Goal: Task Accomplishment & Management: Manage account settings

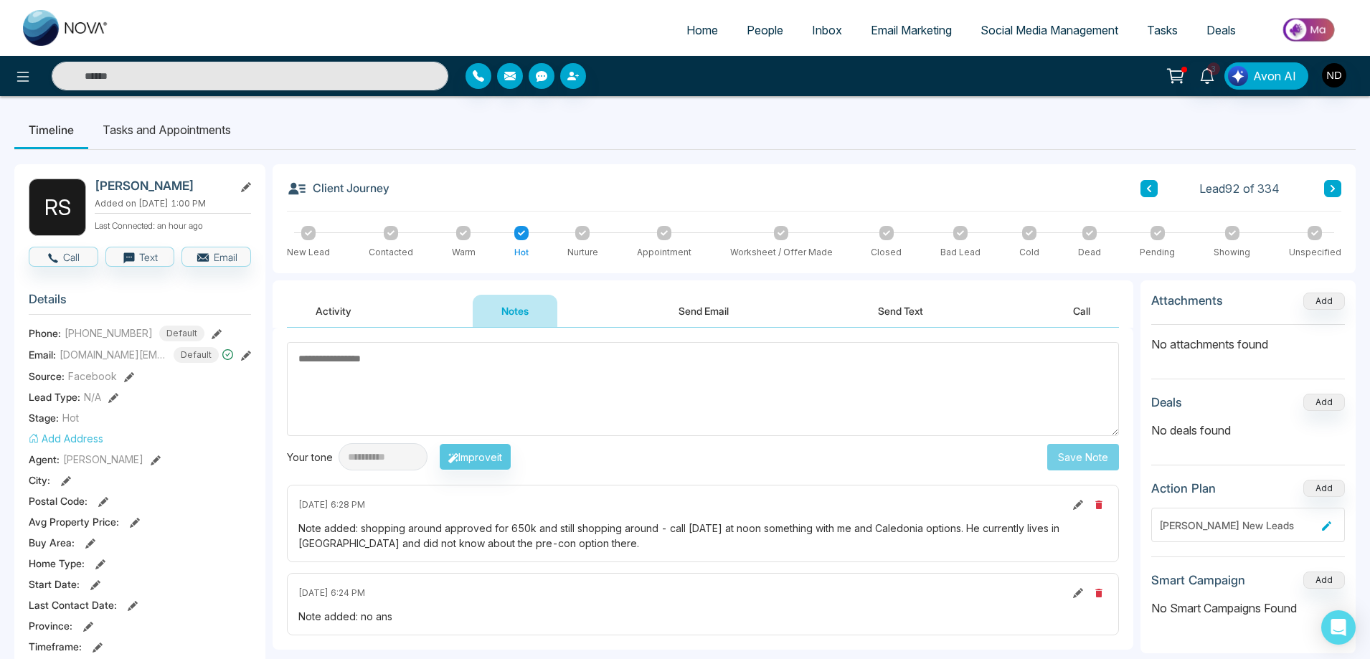
scroll to position [72, 0]
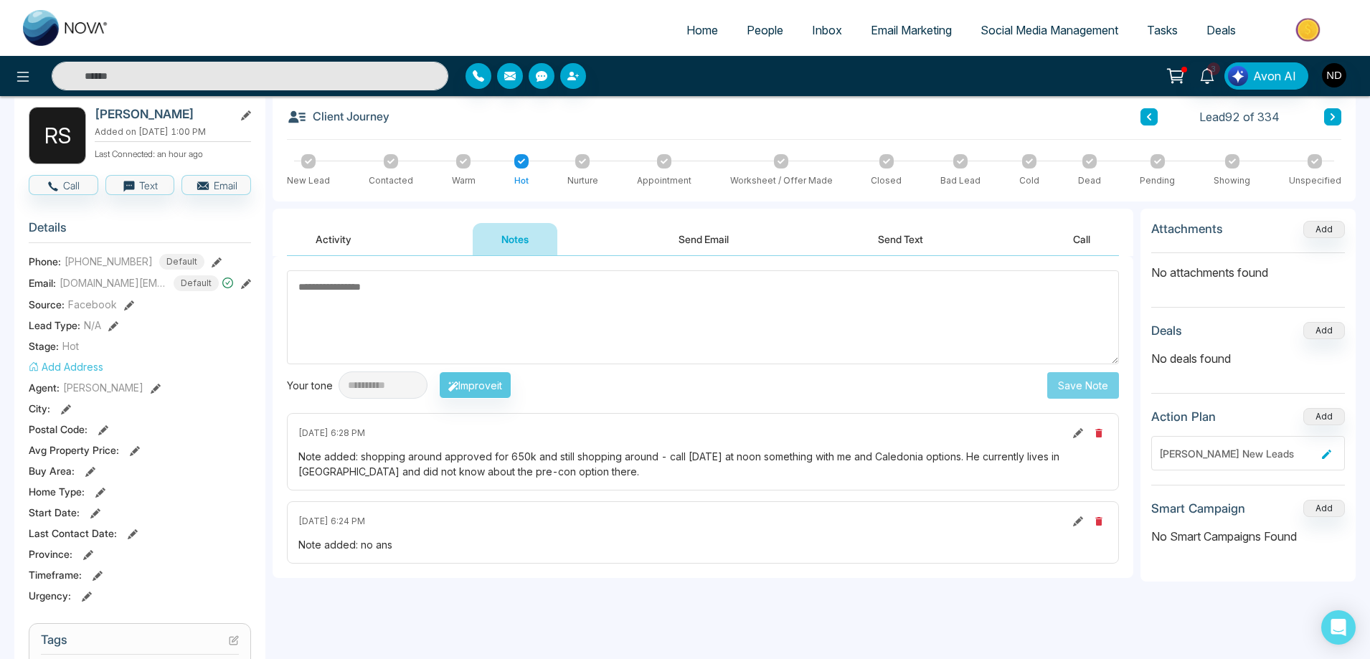
click at [311, 82] on input "text" at bounding box center [250, 76] width 397 height 29
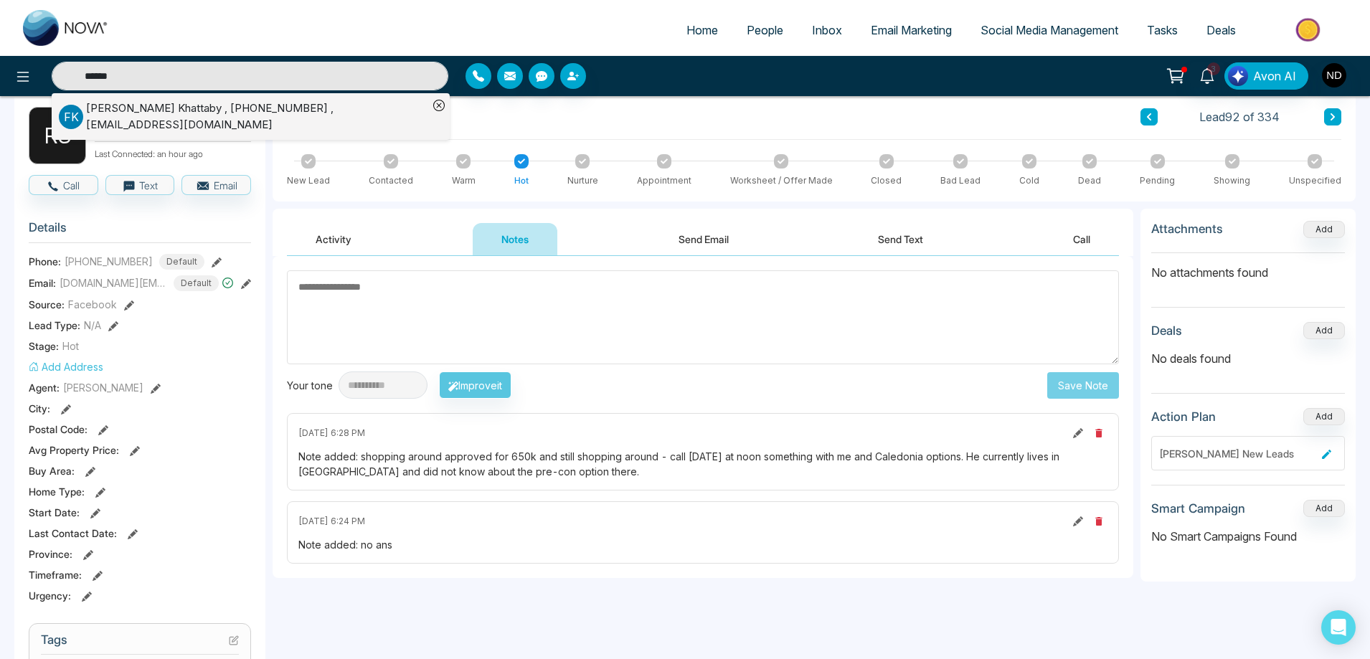
type input "******"
click at [171, 120] on div "[PERSON_NAME] , [PHONE_NUMBER] , [EMAIL_ADDRESS][DOMAIN_NAME]" at bounding box center [257, 116] width 342 height 32
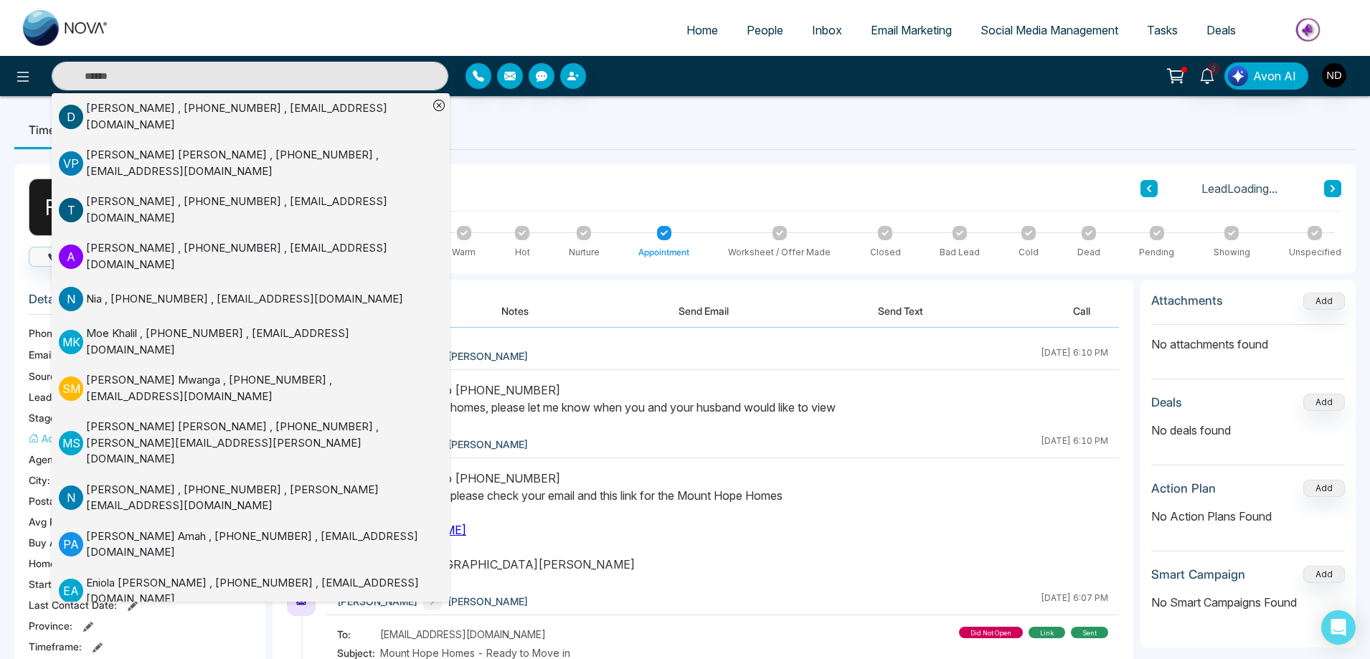
click at [728, 425] on div at bounding box center [722, 406] width 793 height 49
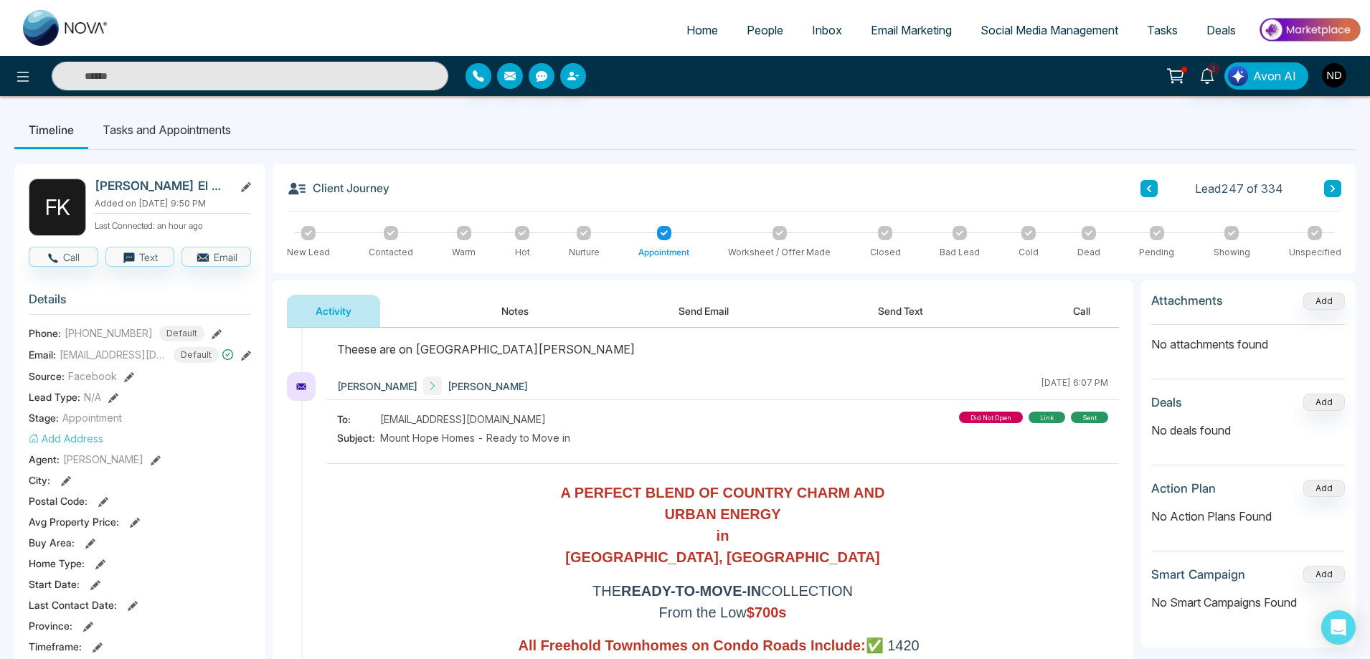
scroll to position [143, 0]
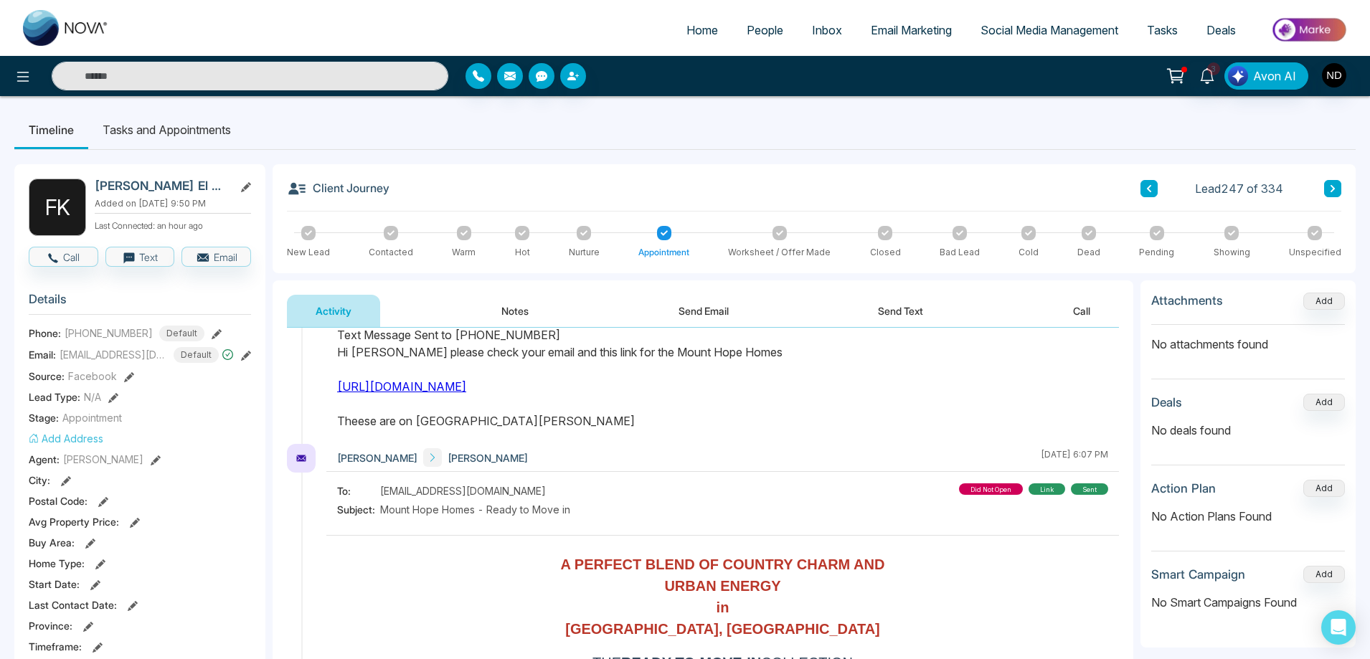
click at [416, 387] on link "[URL][DOMAIN_NAME]" at bounding box center [401, 386] width 129 height 14
click at [245, 76] on input "text" at bounding box center [250, 76] width 397 height 29
paste input "**********"
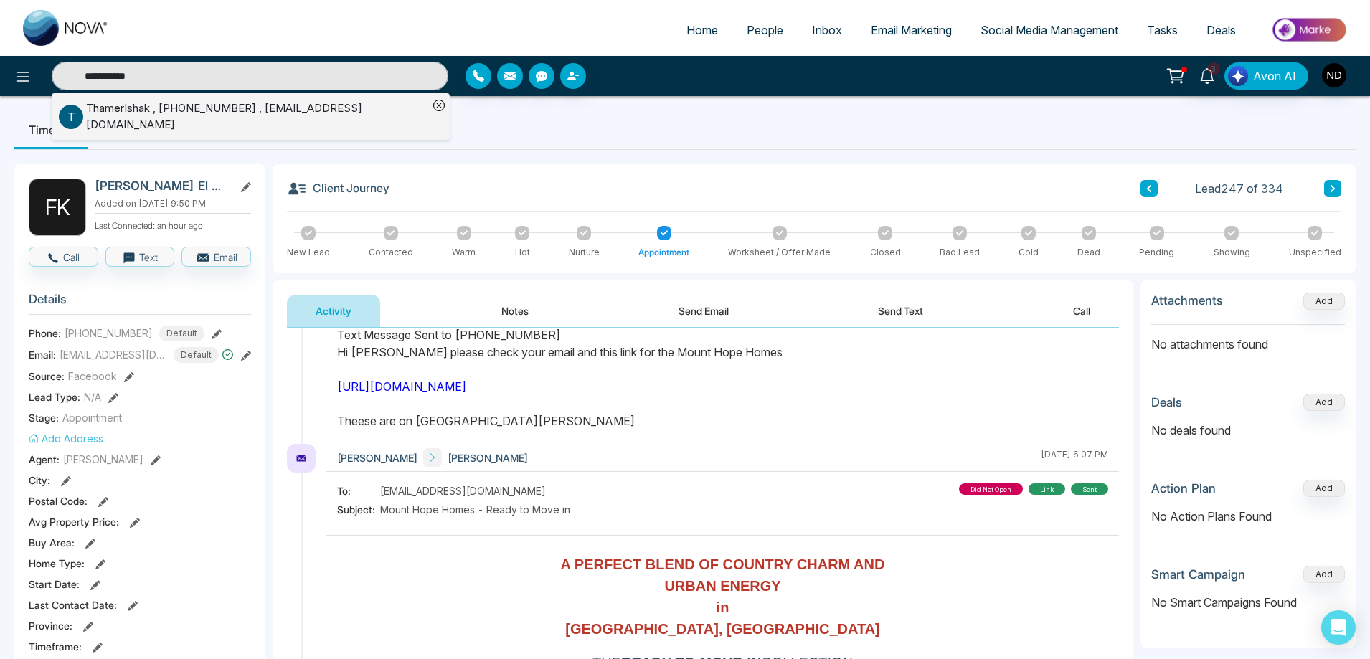
type input "**********"
click at [260, 109] on div "ThamerIshak , [PHONE_NUMBER] , [EMAIL_ADDRESS][DOMAIN_NAME]" at bounding box center [257, 116] width 342 height 32
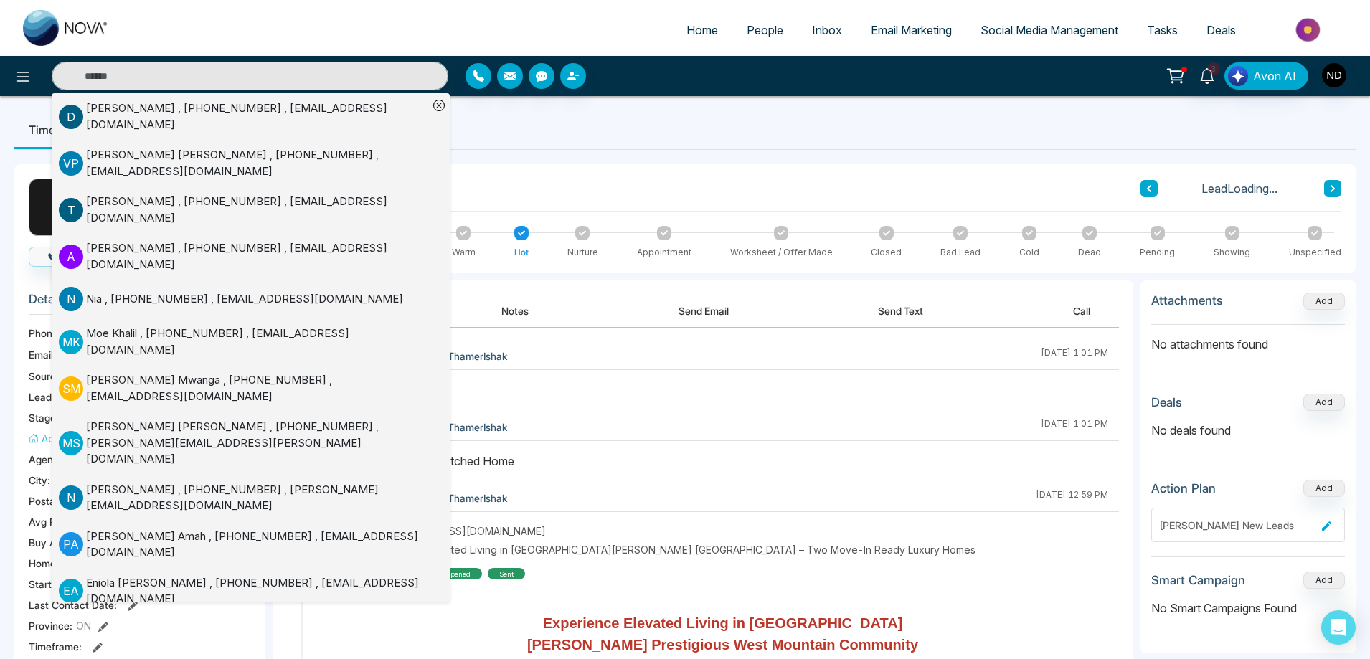
click at [558, 345] on div "[PERSON_NAME] [DATE] 1:01 PM" at bounding box center [722, 356] width 793 height 28
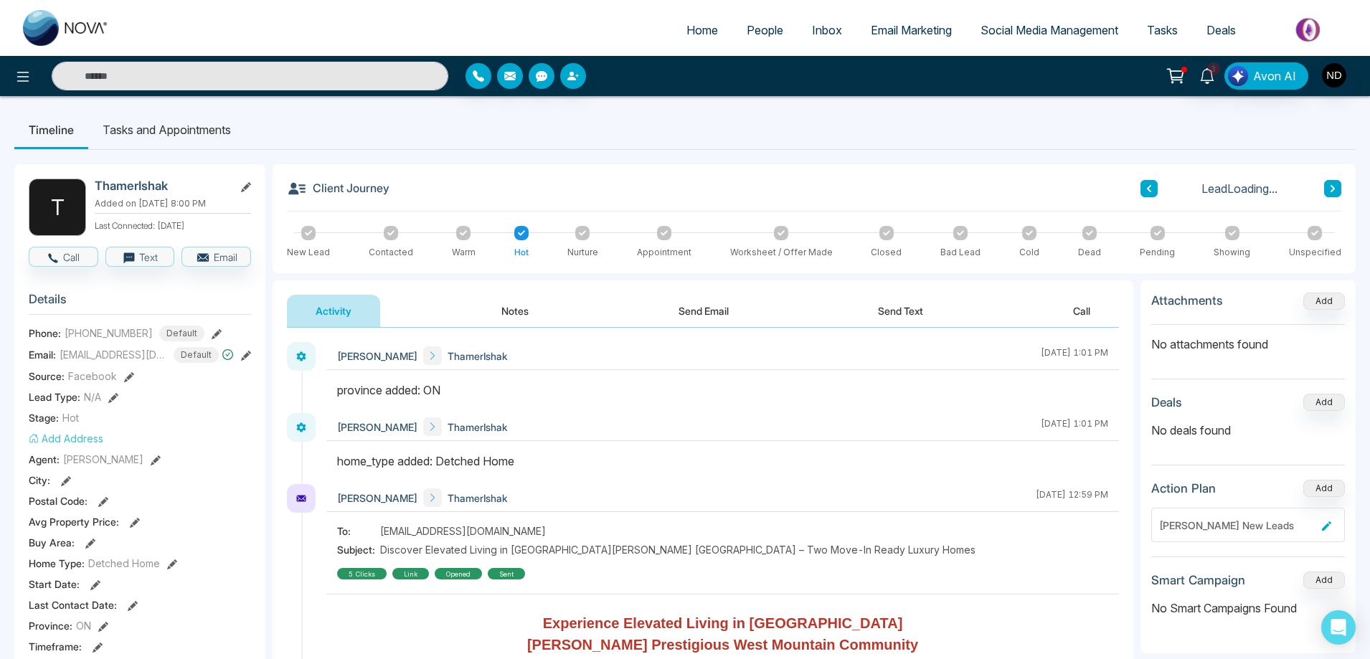
click at [511, 309] on button "Notes" at bounding box center [515, 311] width 85 height 32
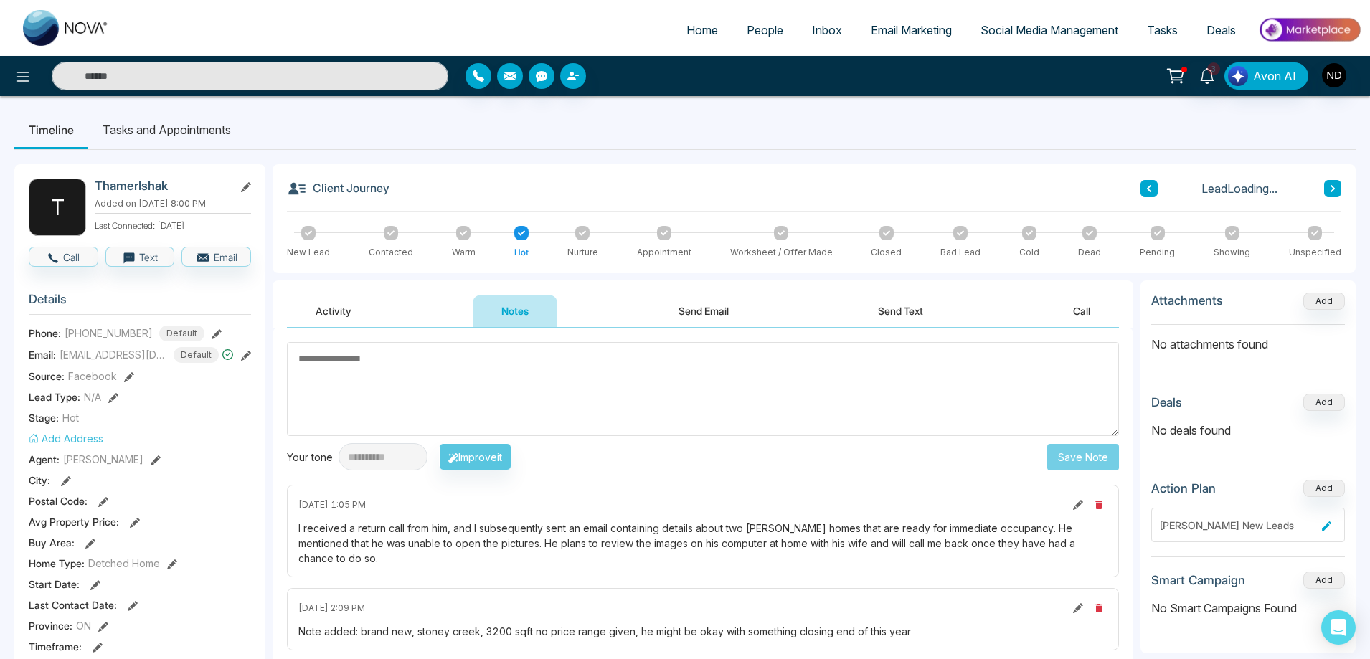
click at [619, 382] on textarea at bounding box center [703, 389] width 832 height 94
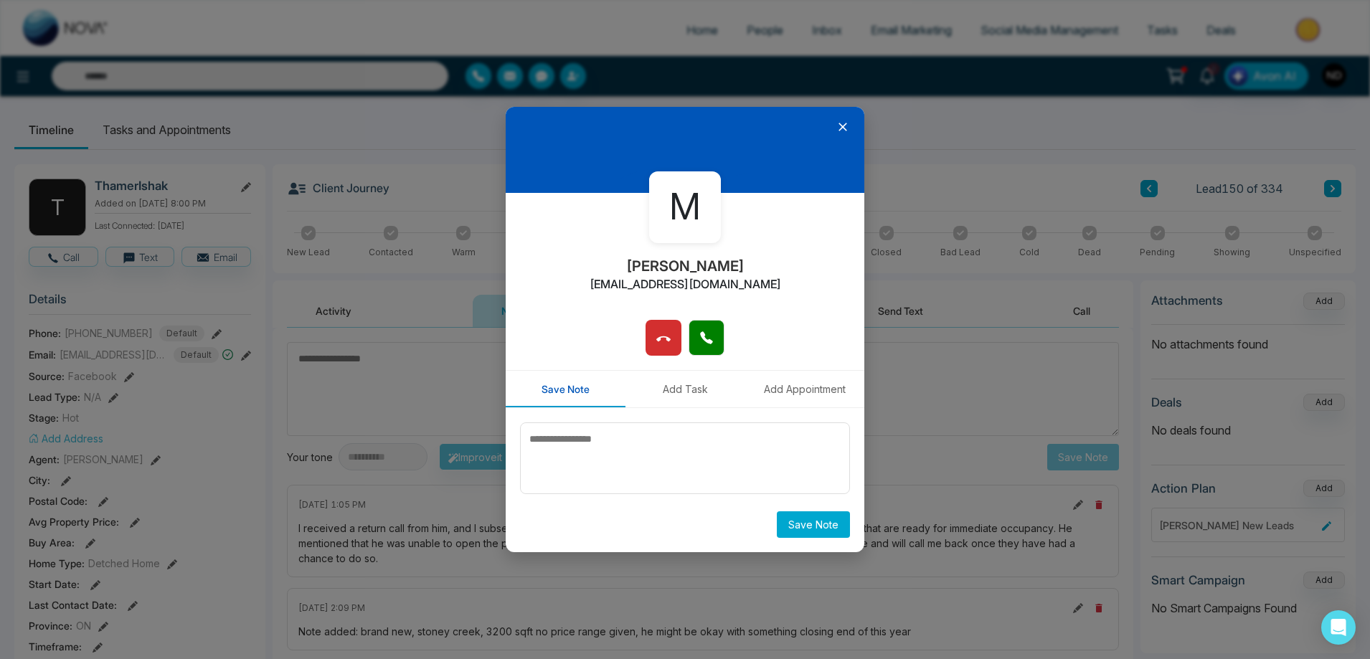
click at [449, 151] on div "M [PERSON_NAME] [EMAIL_ADDRESS][DOMAIN_NAME] Save Note Add Task Add Appointment…" at bounding box center [685, 329] width 1370 height 659
click at [843, 127] on icon at bounding box center [842, 127] width 9 height 9
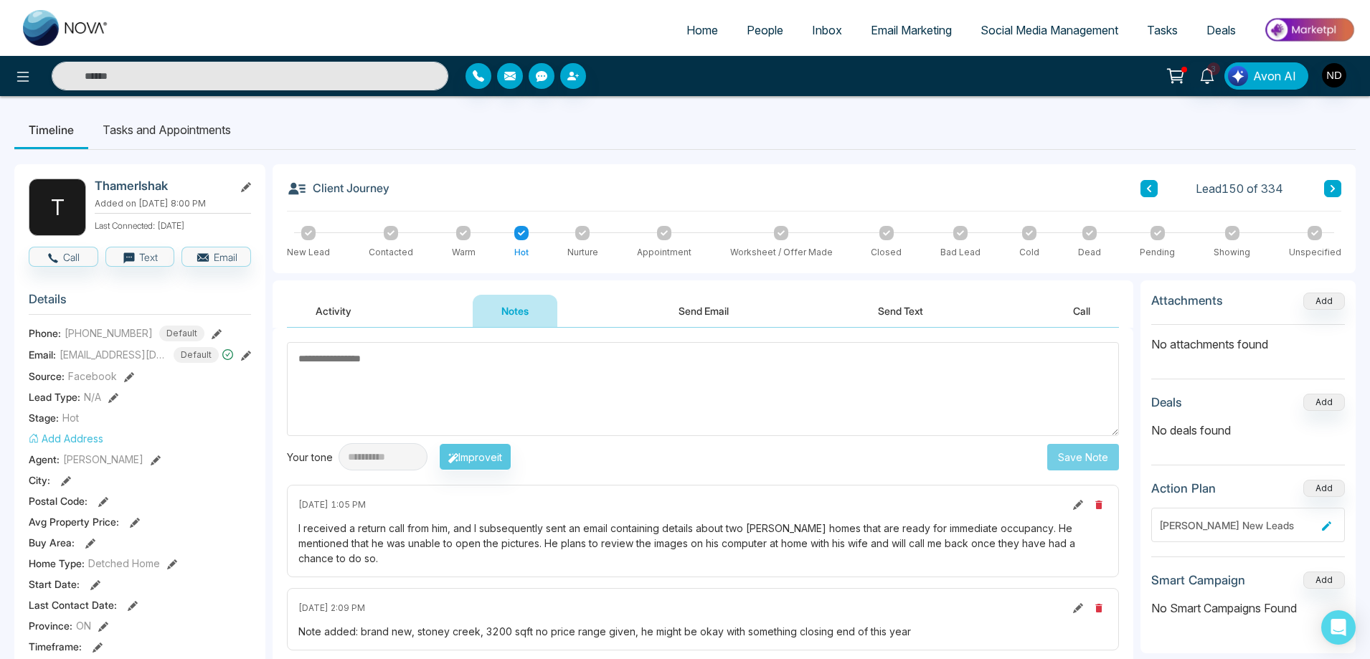
click at [714, 313] on button "Send Email" at bounding box center [704, 311] width 108 height 32
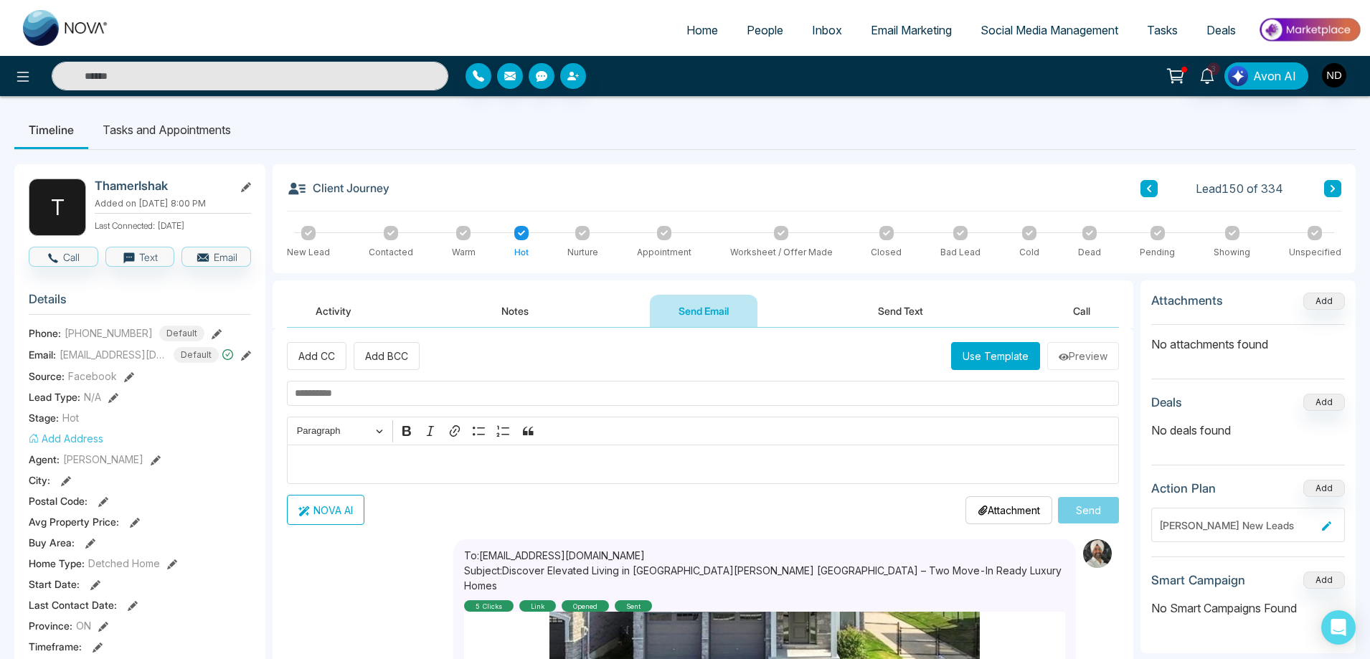
click at [288, 77] on input "text" at bounding box center [250, 76] width 397 height 29
type input "***"
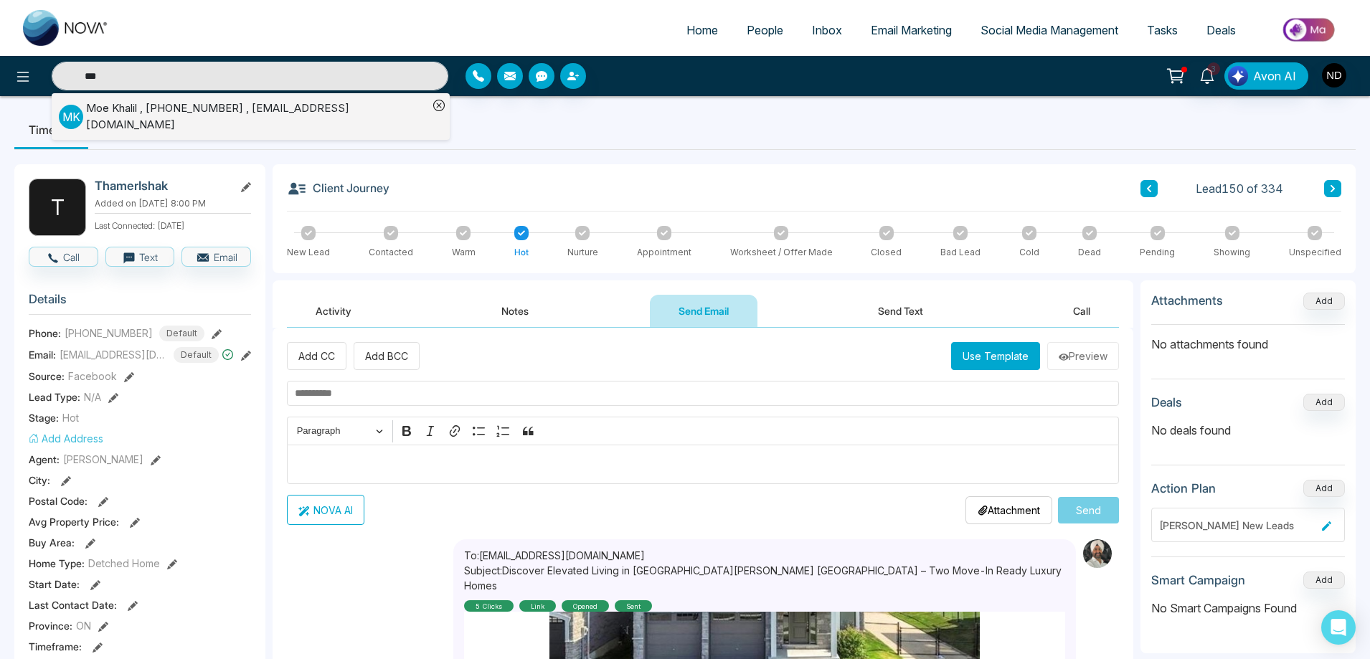
click at [152, 113] on div "[PERSON_NAME] , [PHONE_NUMBER] , [EMAIL_ADDRESS][DOMAIN_NAME]" at bounding box center [257, 116] width 342 height 32
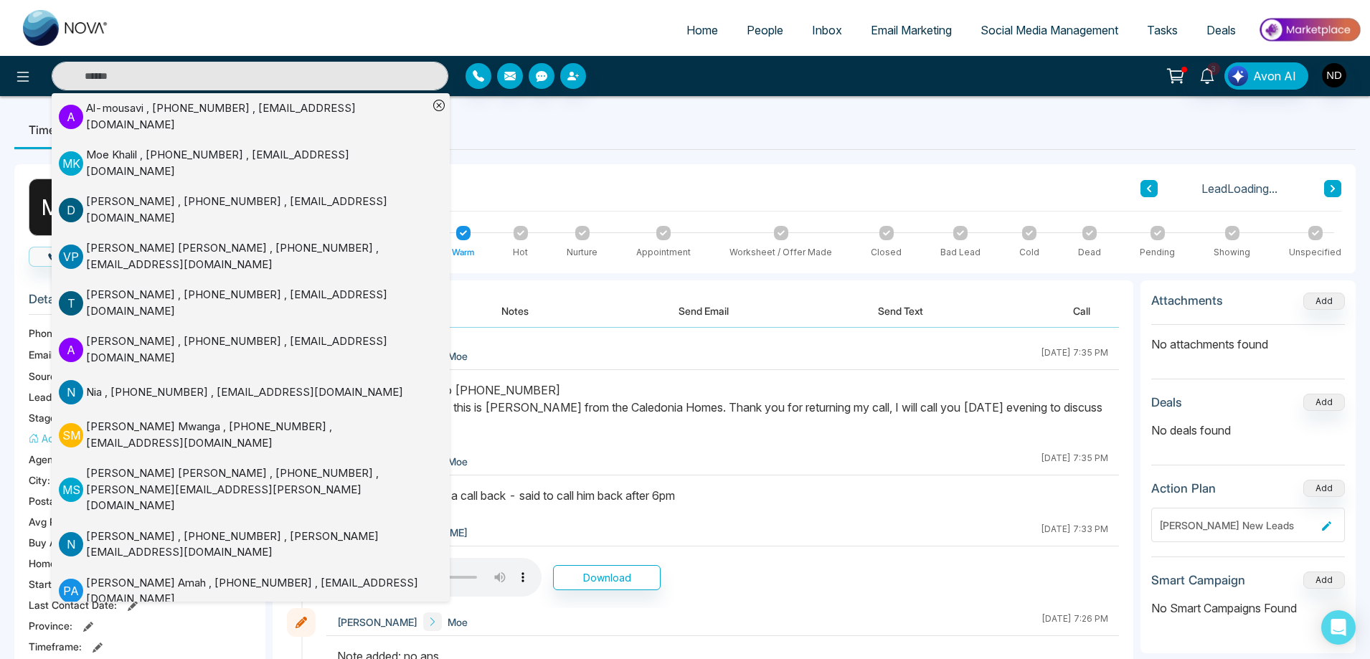
click at [567, 302] on div "Activity Notes Send Email Send Text Call" at bounding box center [703, 311] width 832 height 33
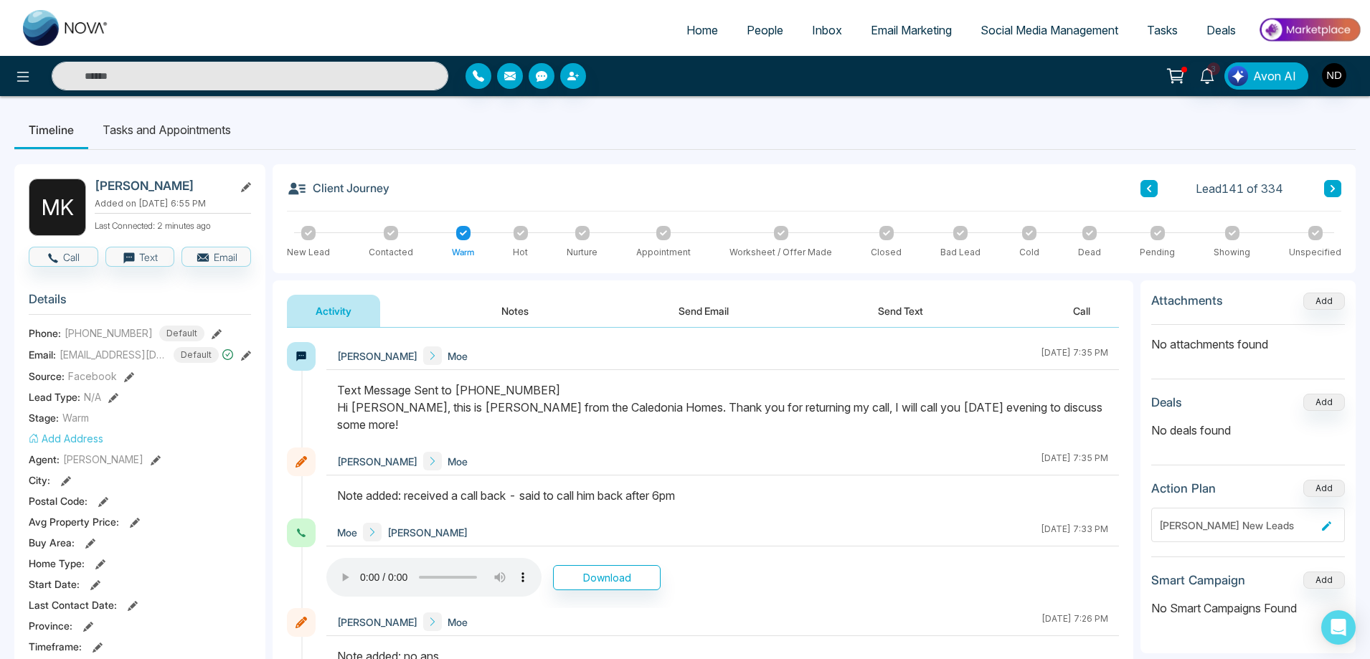
click at [521, 315] on button "Notes" at bounding box center [515, 311] width 85 height 32
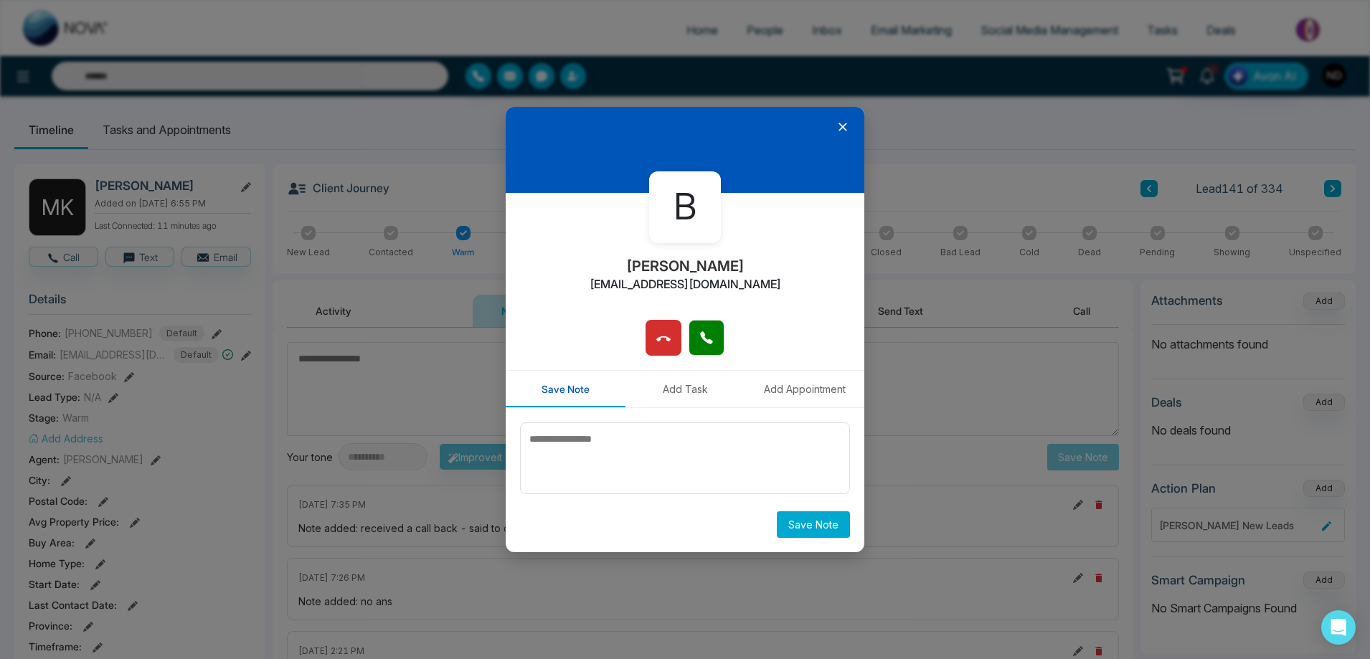
click at [1045, 127] on div "B [PERSON_NAME] [EMAIL_ADDRESS][DOMAIN_NAME] Save Note Add Task Add Appointment…" at bounding box center [685, 329] width 1370 height 659
click at [838, 126] on icon at bounding box center [843, 127] width 14 height 14
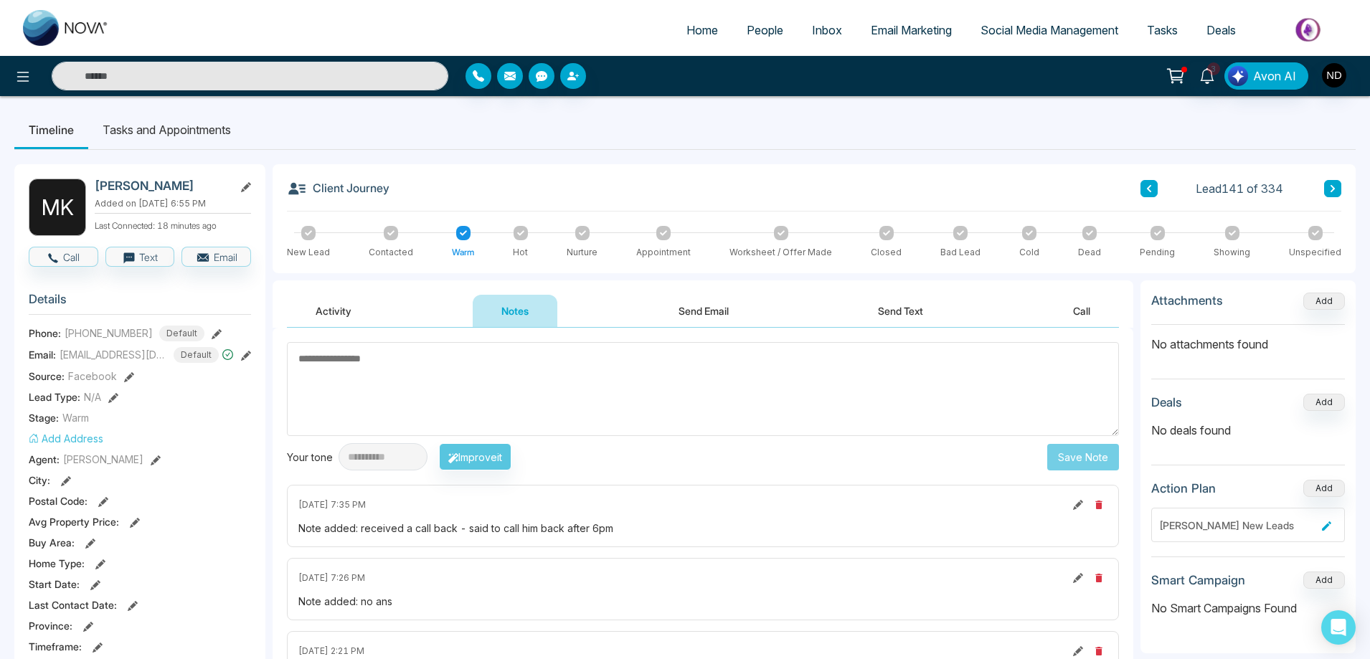
click at [163, 132] on li "Tasks and Appointments" at bounding box center [166, 129] width 157 height 39
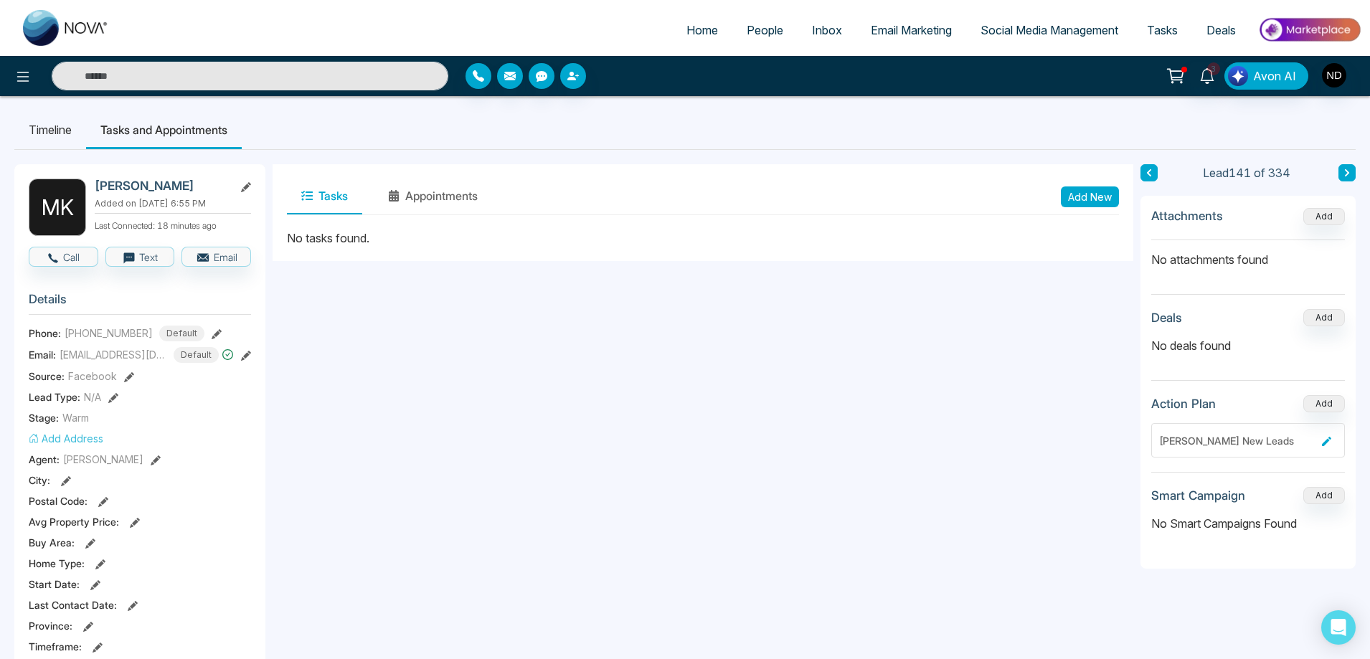
click at [47, 131] on li "Timeline" at bounding box center [50, 129] width 72 height 39
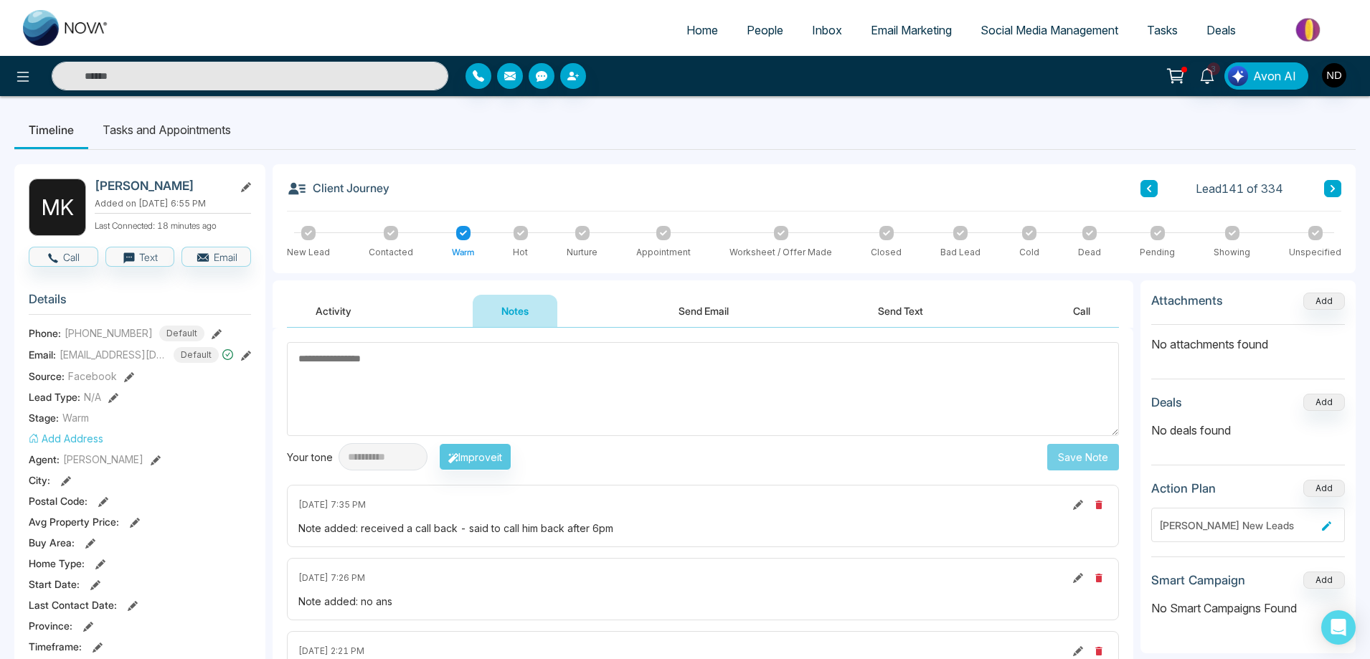
click at [331, 310] on button "Activity" at bounding box center [333, 311] width 93 height 32
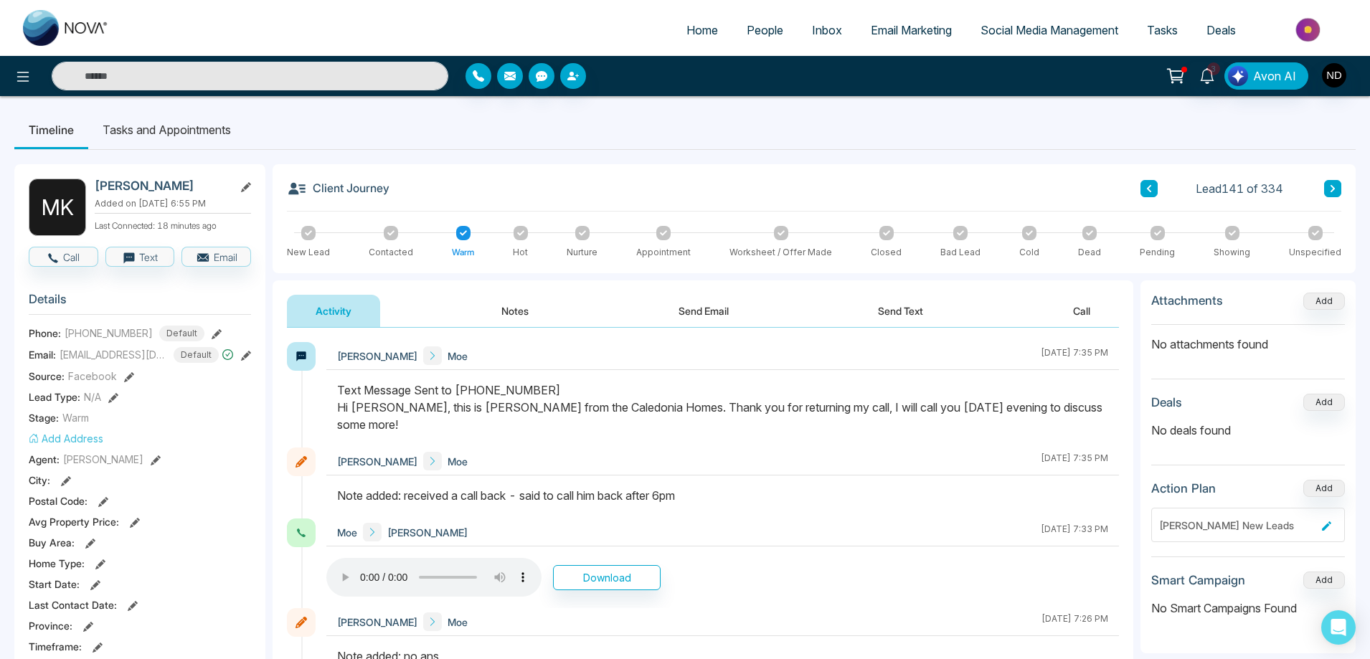
click at [165, 129] on li "Tasks and Appointments" at bounding box center [166, 129] width 157 height 39
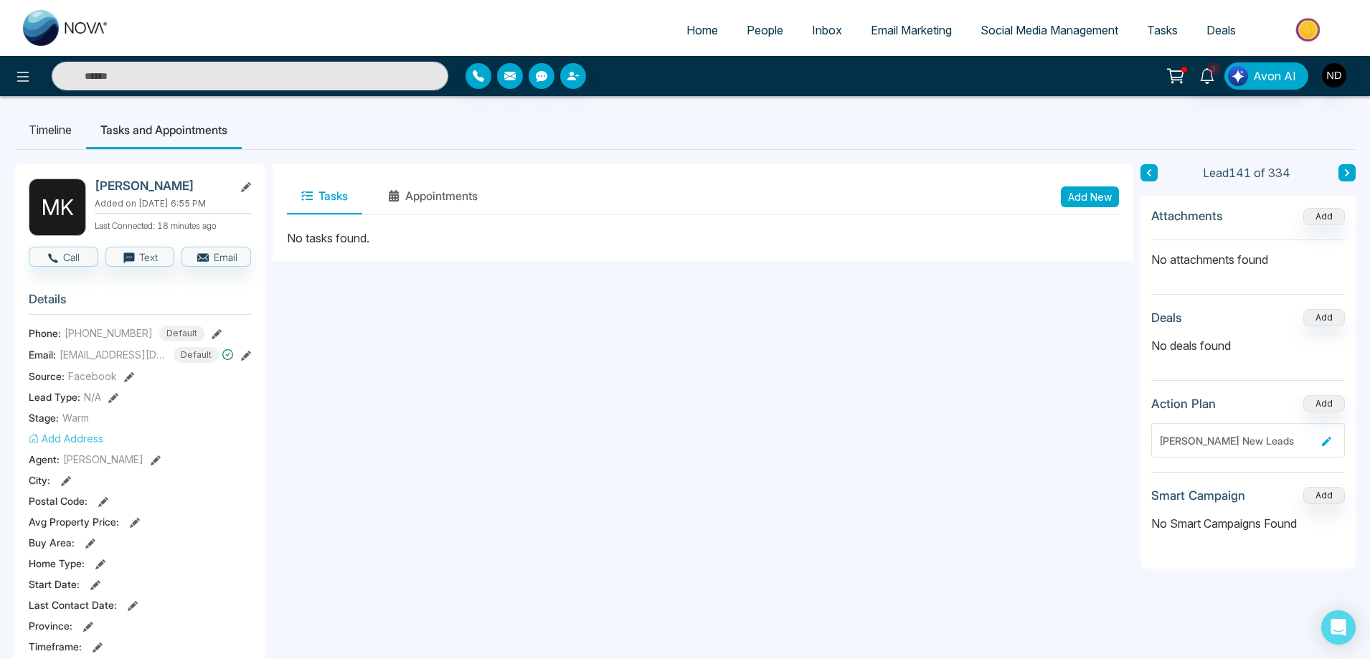
click at [1099, 194] on button "Add New" at bounding box center [1090, 196] width 58 height 21
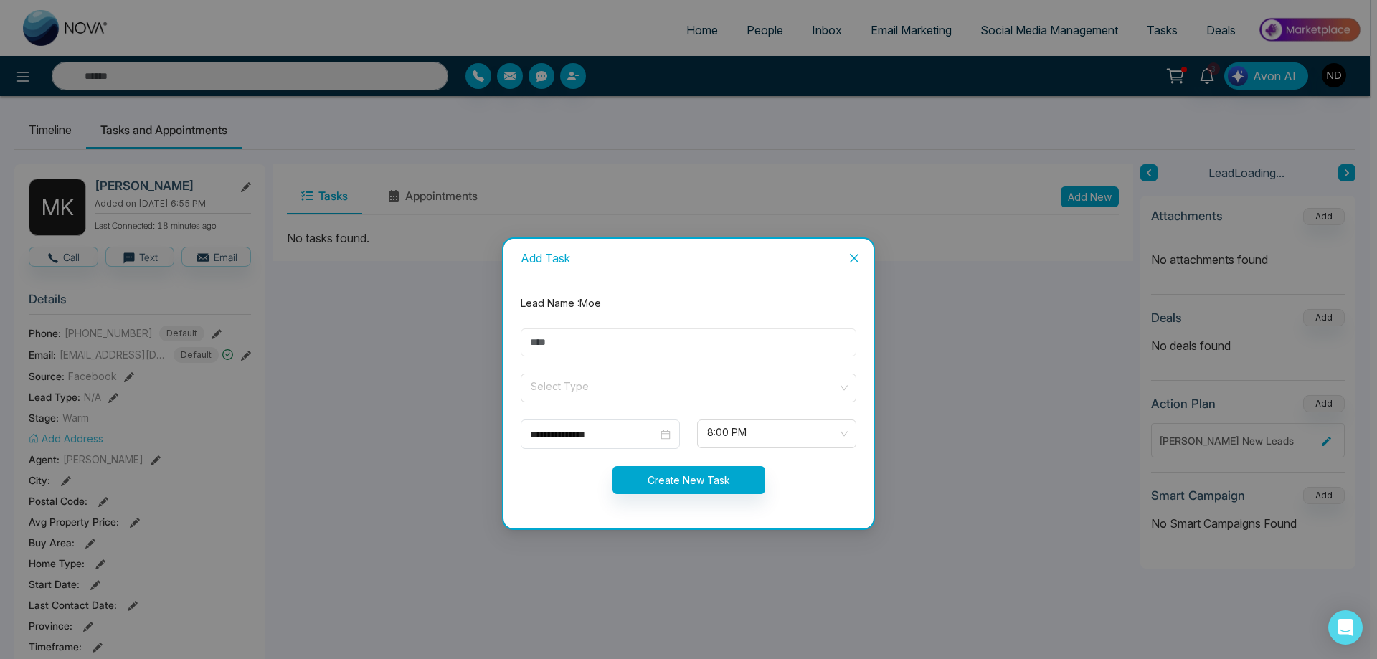
click at [650, 346] on input "text" at bounding box center [689, 342] width 336 height 28
type input "********"
click at [618, 389] on input "search" at bounding box center [683, 385] width 308 height 22
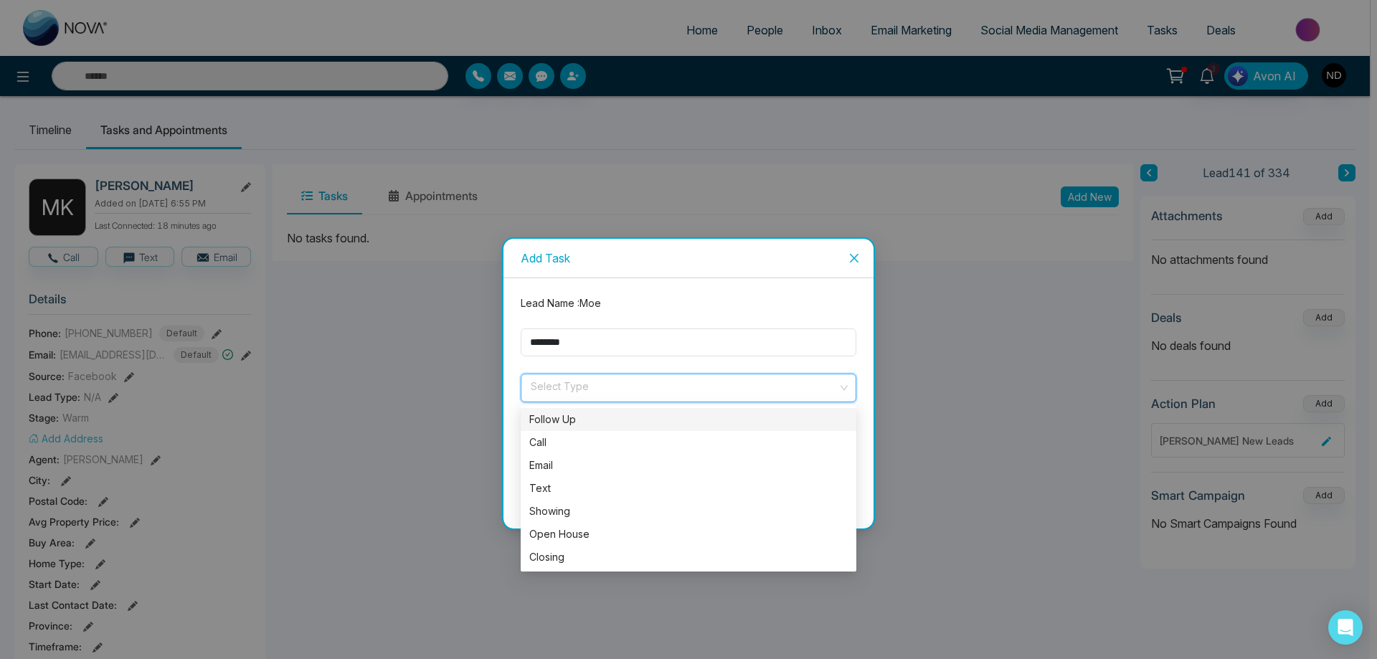
click at [574, 425] on div "Follow Up" at bounding box center [688, 420] width 318 height 16
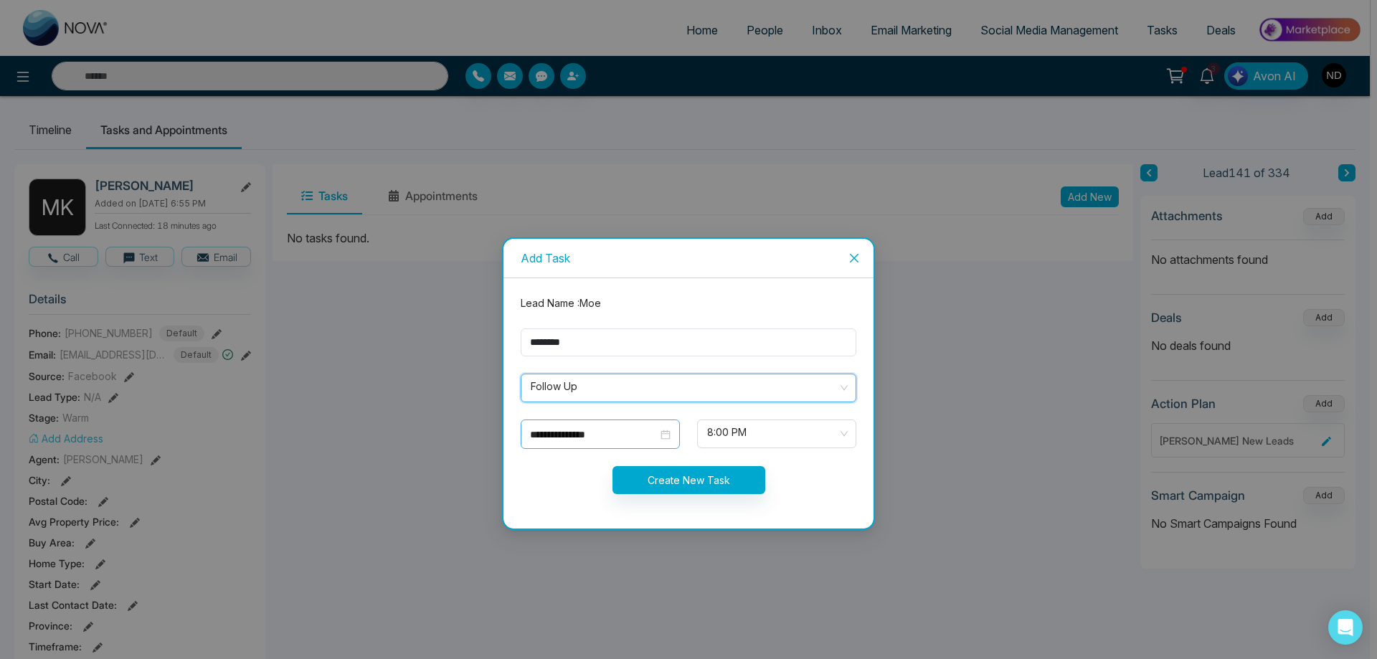
click at [661, 429] on div "**********" at bounding box center [600, 435] width 141 height 16
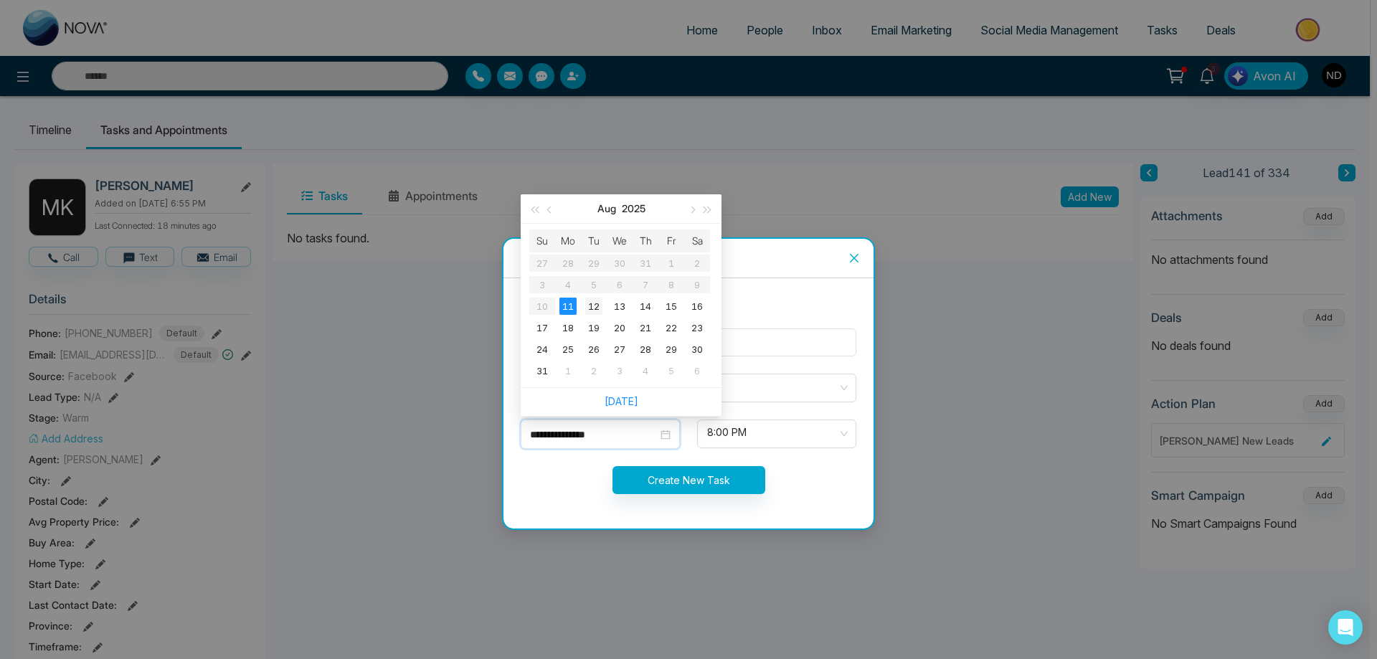
type input "**********"
click at [597, 305] on div "12" at bounding box center [593, 306] width 17 height 17
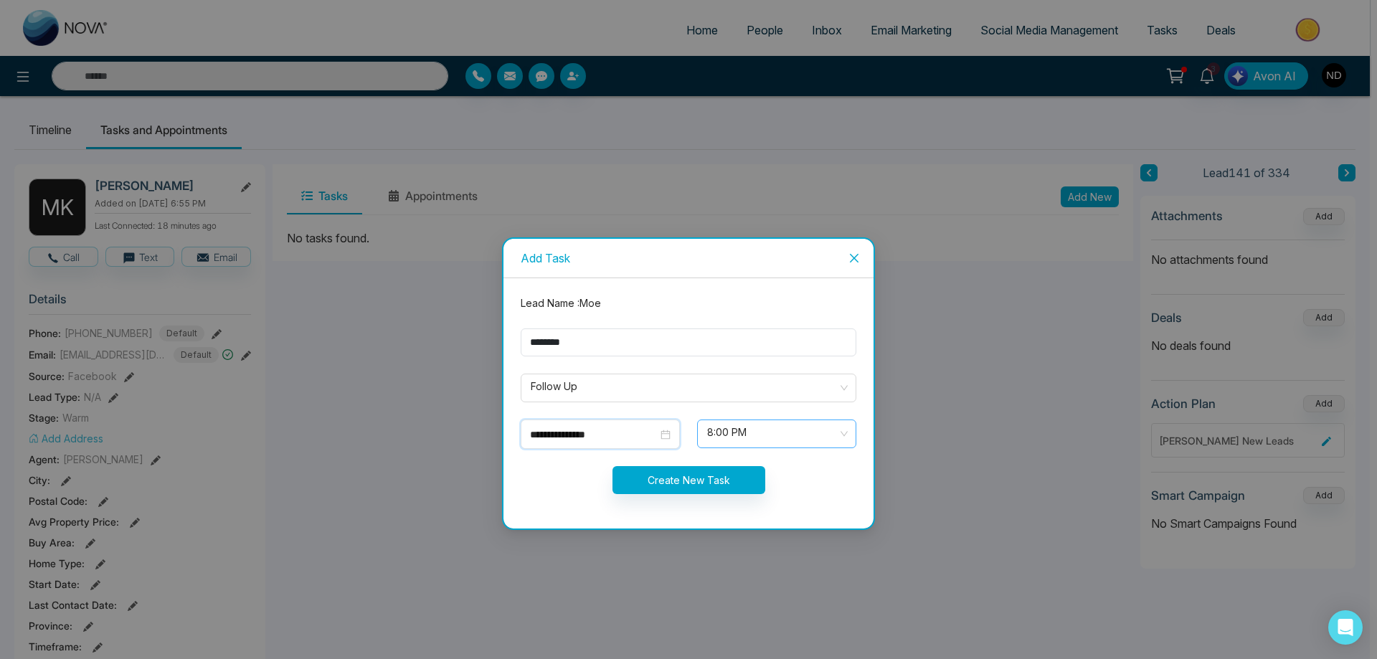
click at [848, 435] on div "8:00 PM" at bounding box center [776, 434] width 159 height 29
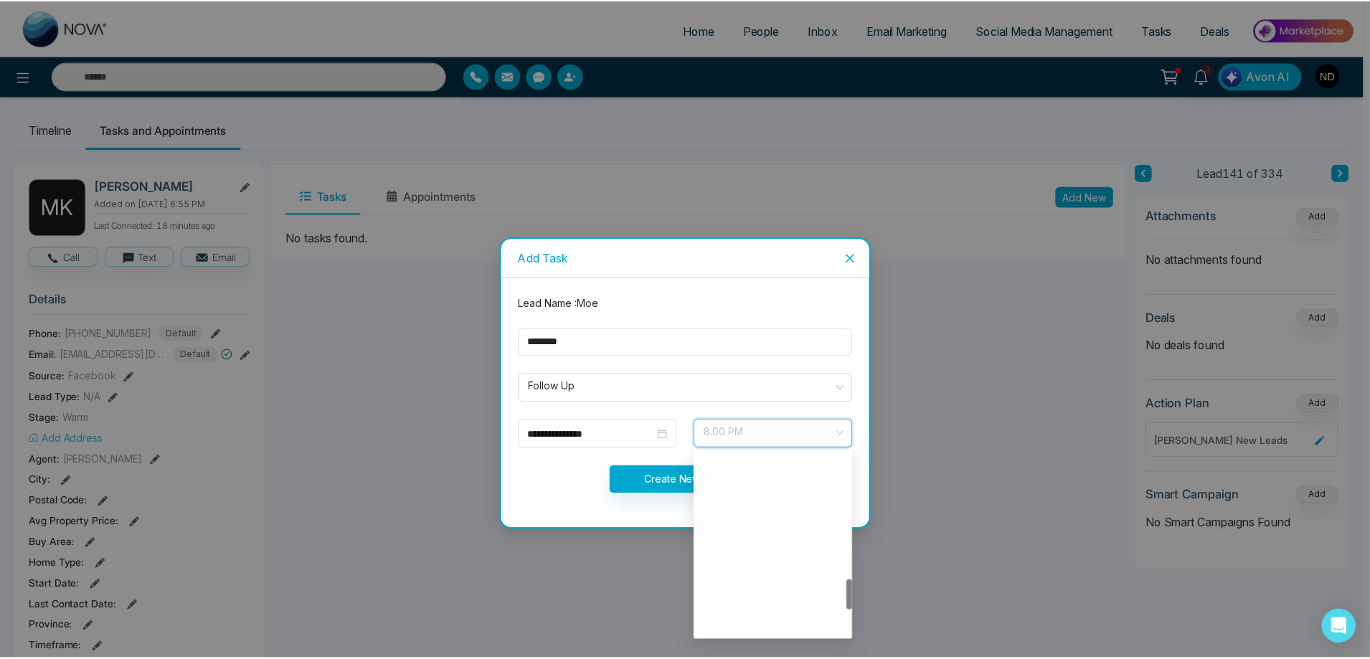
scroll to position [757, 0]
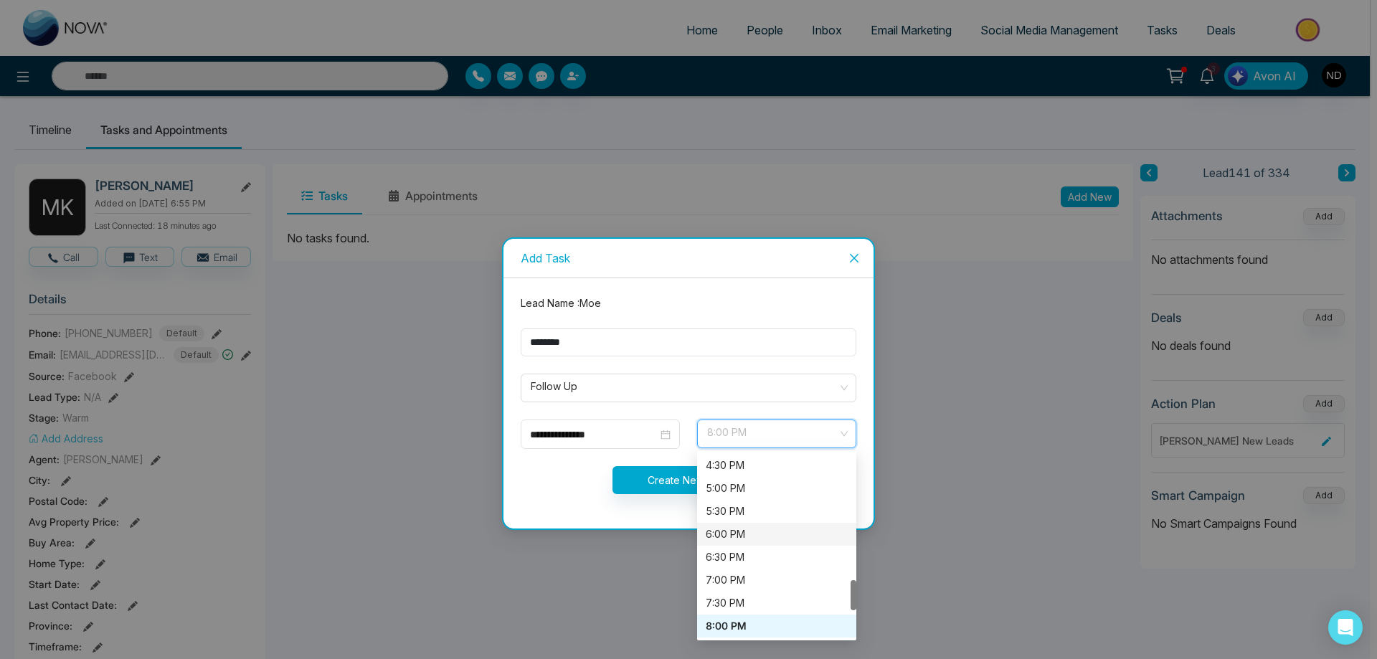
click at [750, 538] on div "6:00 PM" at bounding box center [777, 534] width 142 height 16
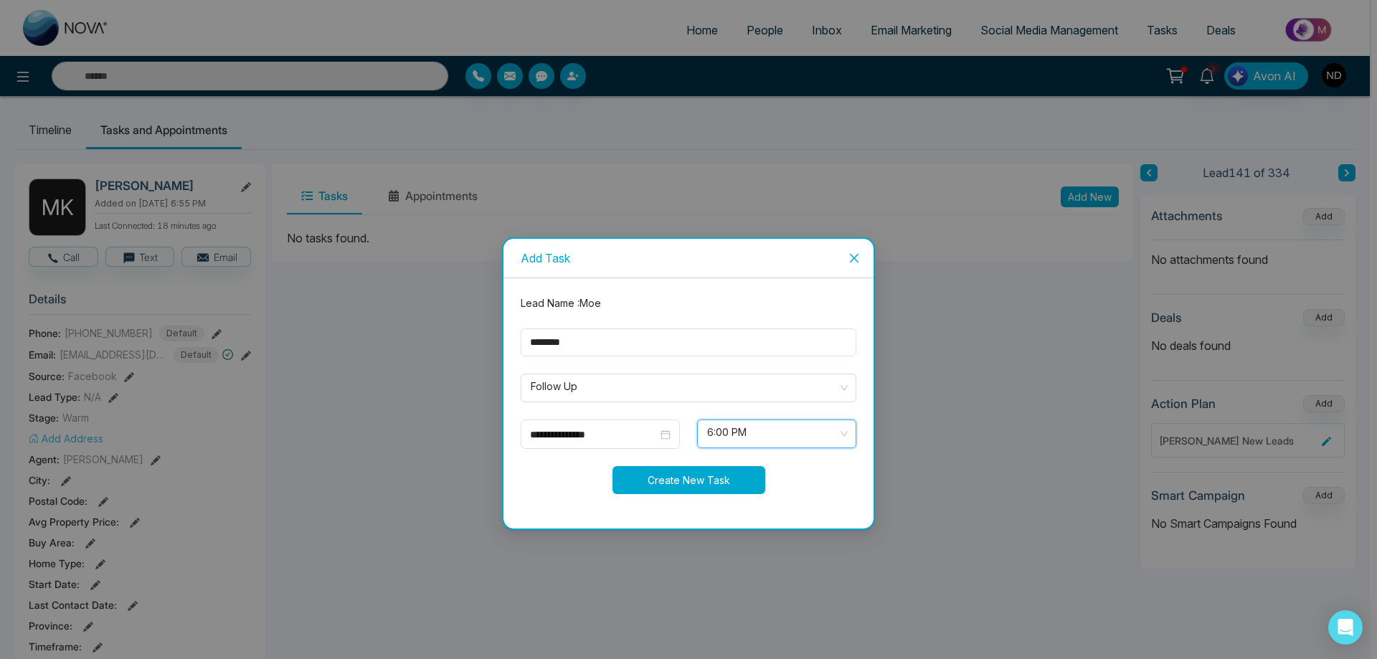
click at [693, 478] on button "Create New Task" at bounding box center [689, 480] width 153 height 28
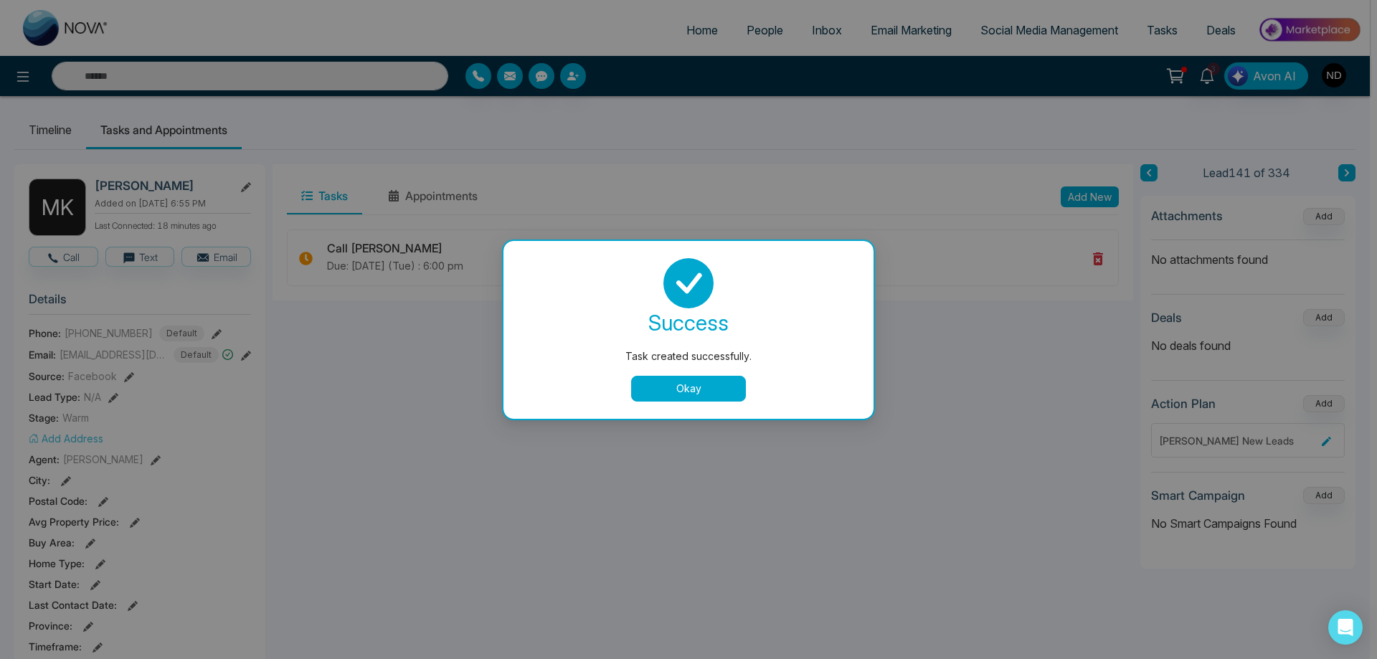
click at [697, 389] on button "Okay" at bounding box center [688, 389] width 115 height 26
